Goal: Task Accomplishment & Management: Use online tool/utility

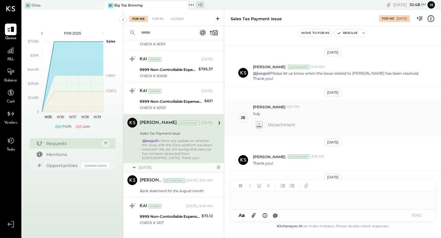
scroll to position [168, 0]
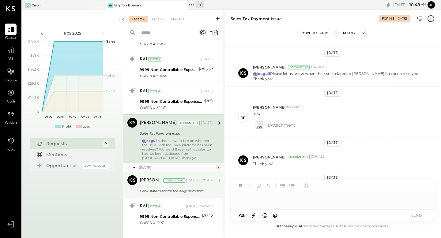
click at [185, 187] on div "Mohammadsalkin Ansari Accountant [DATE], 8:20 AM Bank statement for the August …" at bounding box center [176, 185] width 73 height 19
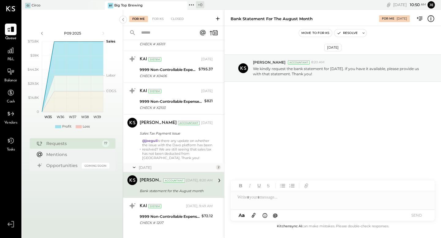
click at [254, 216] on icon at bounding box center [254, 216] width 4 height 5
click at [254, 217] on icon at bounding box center [253, 215] width 7 height 7
click at [241, 200] on icon at bounding box center [241, 196] width 7 height 9
click at [240, 198] on icon at bounding box center [241, 197] width 4 height 1
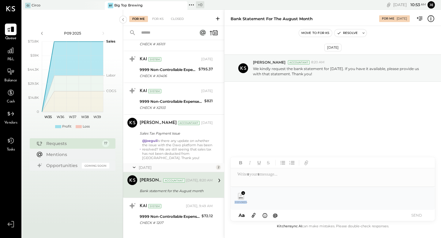
click at [240, 198] on icon at bounding box center [241, 197] width 4 height 1
click at [417, 216] on button "SEND" at bounding box center [416, 215] width 25 height 8
click at [286, 176] on div at bounding box center [333, 175] width 204 height 12
click at [416, 217] on button "SEND" at bounding box center [416, 215] width 25 height 8
click at [281, 176] on div at bounding box center [333, 175] width 204 height 12
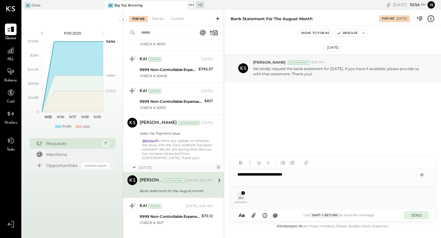
click at [417, 216] on button "SEND" at bounding box center [416, 215] width 25 height 8
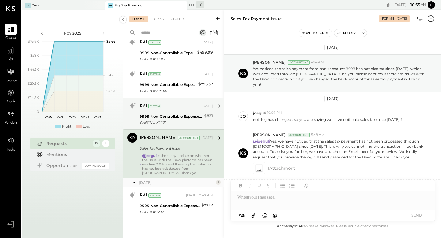
click at [186, 120] on div "CHECK # X2103" at bounding box center [171, 123] width 63 height 6
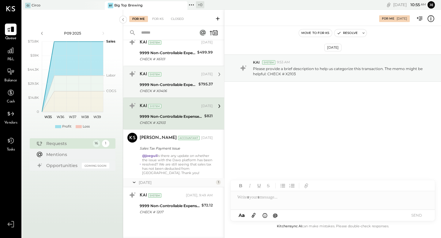
click at [193, 87] on div "9999 Non-Controllable Expenses:Other Income and Expenses:To Be Classified P&L" at bounding box center [168, 85] width 57 height 6
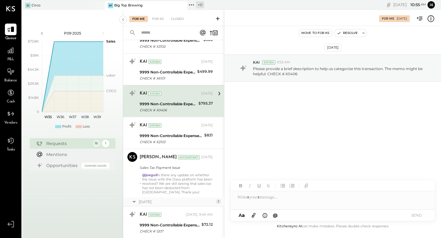
scroll to position [355, 0]
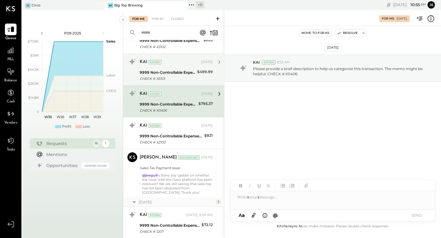
click at [187, 72] on div "9999 Non-Controllable Expenses:Other Income and Expenses:To Be Classified P&L" at bounding box center [168, 73] width 56 height 6
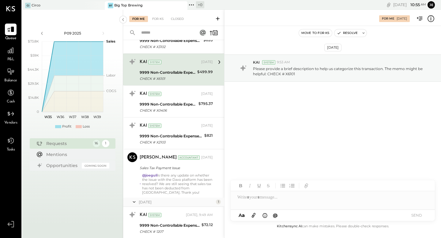
scroll to position [340, 0]
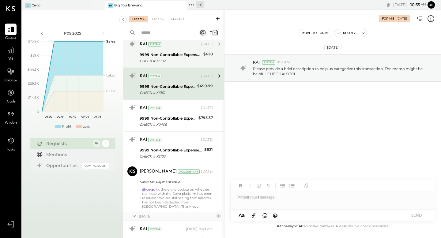
click at [186, 59] on div "CHECK # X3102" at bounding box center [171, 61] width 62 height 6
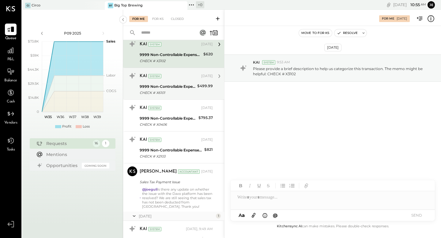
scroll to position [374, 0]
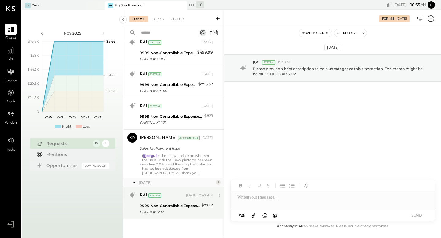
click at [173, 210] on div "CHECK # 1207" at bounding box center [170, 212] width 60 height 6
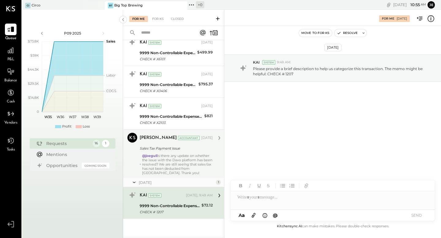
click at [181, 158] on div "@joeguli Is there any update on whether the issue with the Davo platform has be…" at bounding box center [177, 164] width 71 height 21
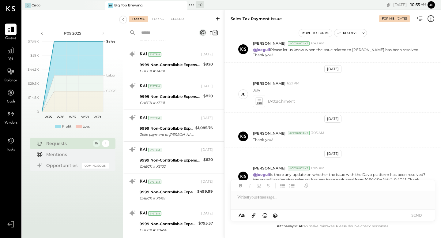
scroll to position [159, 0]
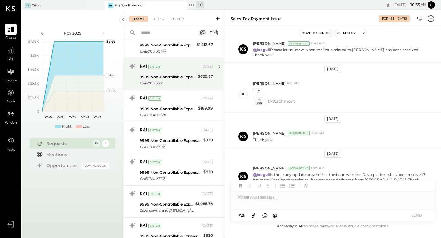
click at [186, 80] on div "CHECK # 397" at bounding box center [168, 83] width 56 height 6
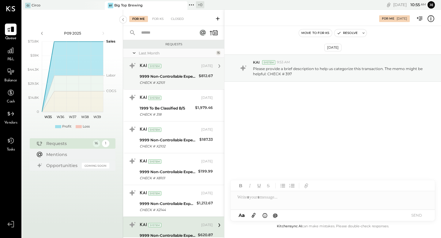
click at [180, 76] on div "9999 Non-Controllable Expenses:Other Income and Expenses:To Be Classified P&L" at bounding box center [168, 77] width 57 height 6
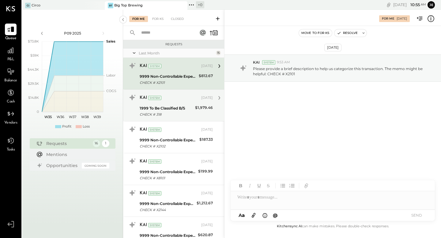
click at [179, 101] on div "KAI System" at bounding box center [170, 98] width 60 height 6
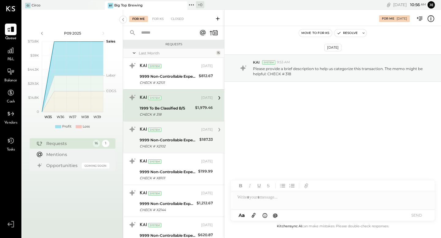
click at [178, 131] on div "KAI System" at bounding box center [170, 130] width 60 height 6
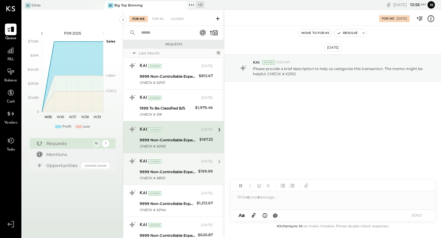
click at [180, 169] on div "9999 Non-Controllable Expenses:Other Income and Expenses:To Be Classified P&L" at bounding box center [168, 172] width 57 height 6
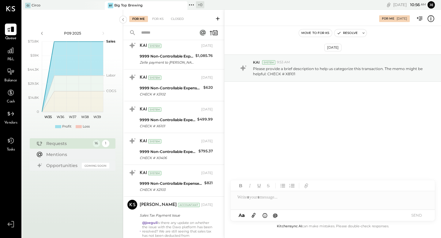
scroll to position [374, 0]
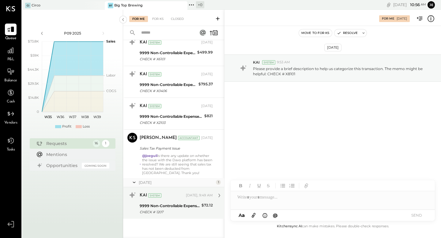
click at [175, 209] on div "9999 Non-Controllable Expenses:Other Income and Expenses:To Be Classified P&L" at bounding box center [170, 206] width 60 height 6
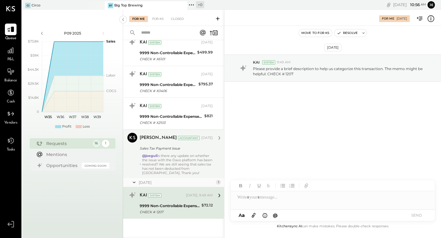
click at [183, 165] on div "@joeguli Is there any update on whether the issue with the Davo platform has be…" at bounding box center [177, 164] width 71 height 21
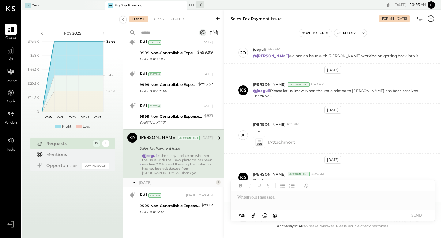
scroll to position [192, 0]
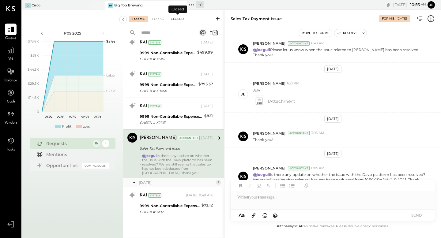
click at [178, 20] on div "Closed" at bounding box center [177, 19] width 19 height 6
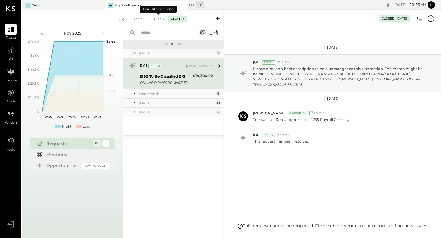
click at [158, 19] on div "For KS" at bounding box center [157, 19] width 17 height 6
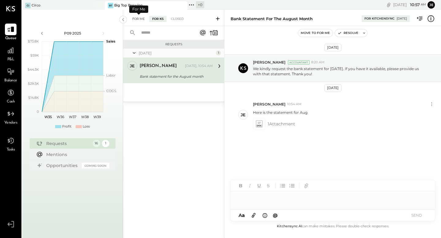
click at [134, 20] on div "For Me" at bounding box center [138, 19] width 19 height 6
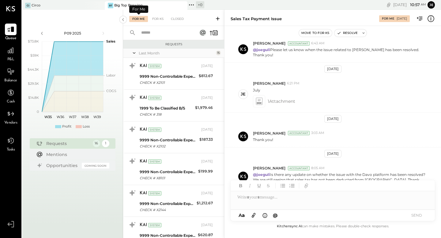
scroll to position [374, 0]
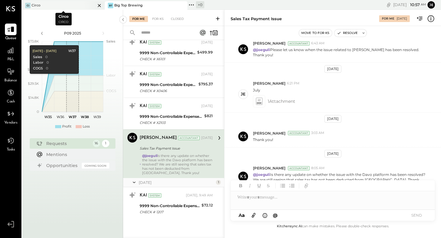
click at [37, 5] on div "Circo" at bounding box center [36, 5] width 9 height 5
